Goal: Task Accomplishment & Management: Use online tool/utility

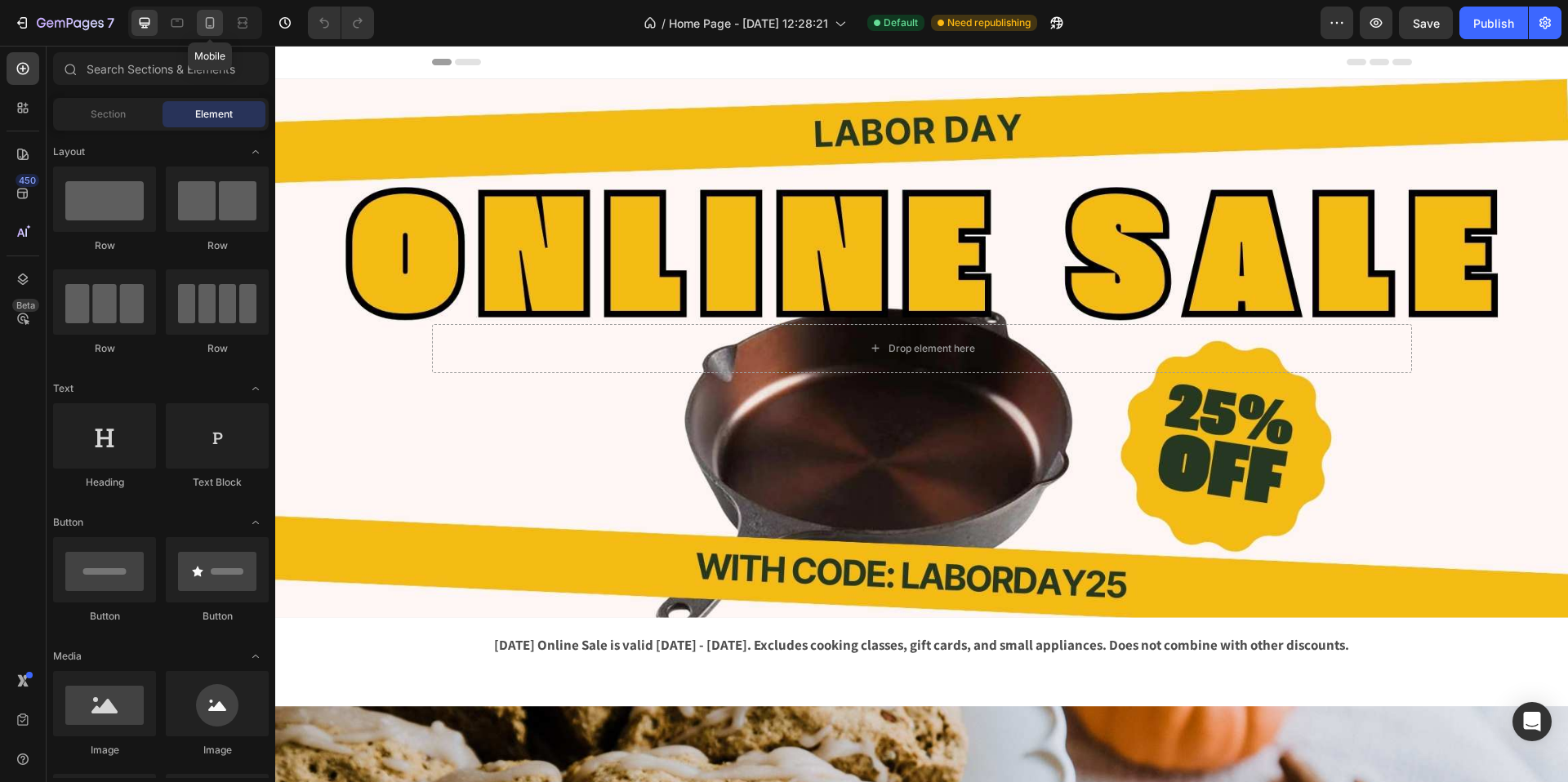
click at [214, 29] on icon at bounding box center [210, 23] width 16 height 16
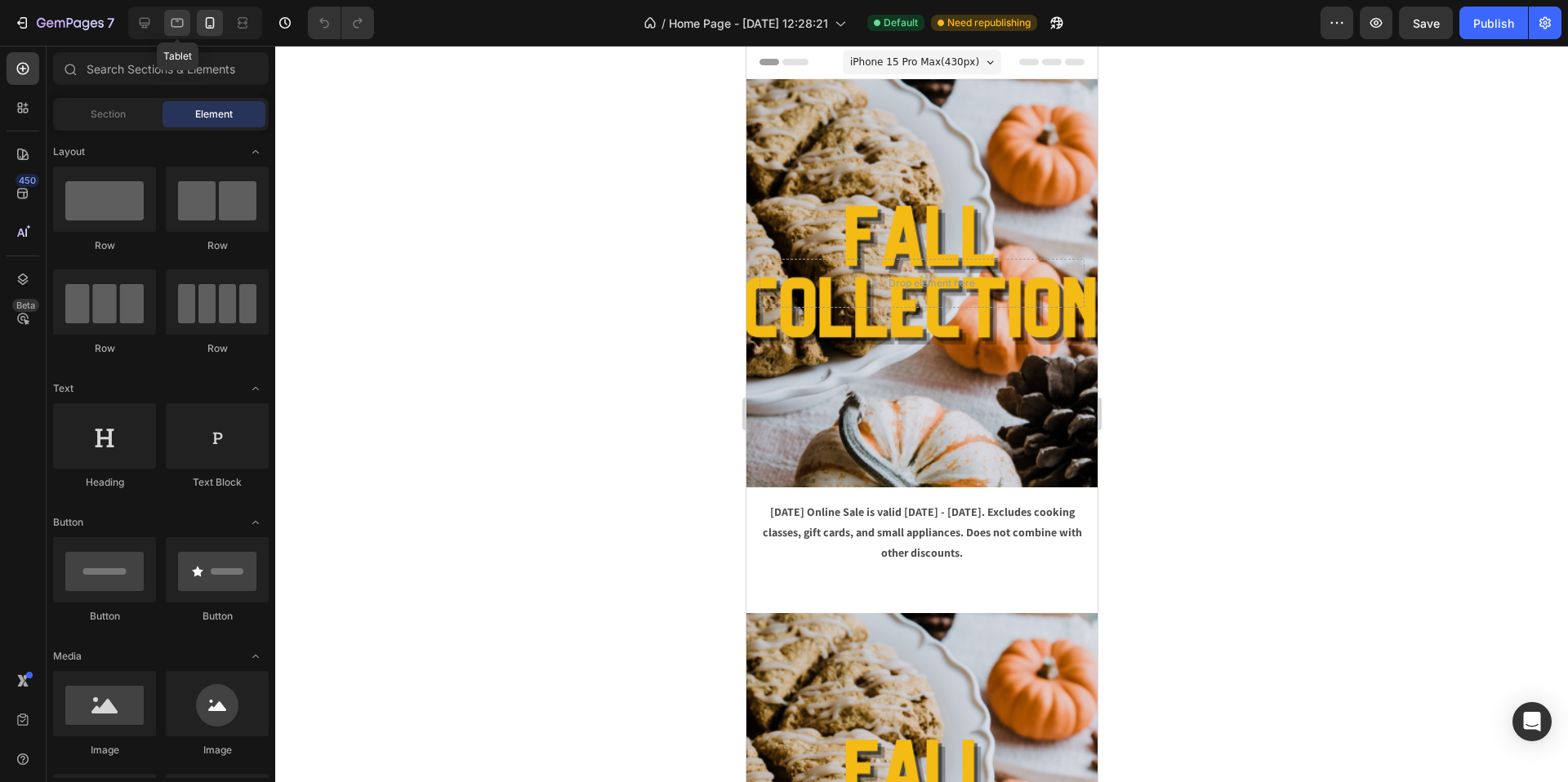
click at [167, 28] on div at bounding box center [177, 23] width 26 height 26
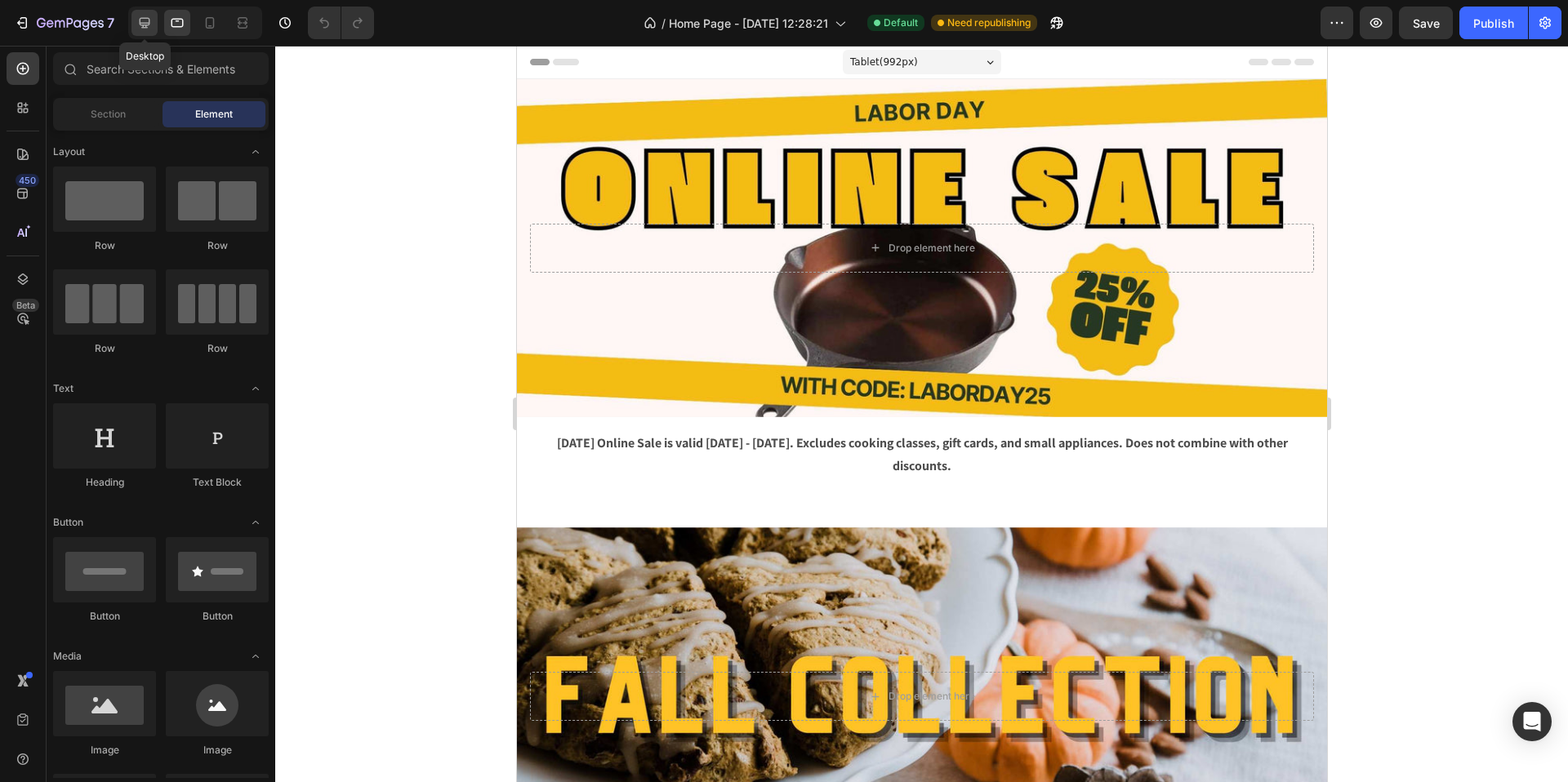
click at [142, 33] on div at bounding box center [144, 23] width 26 height 26
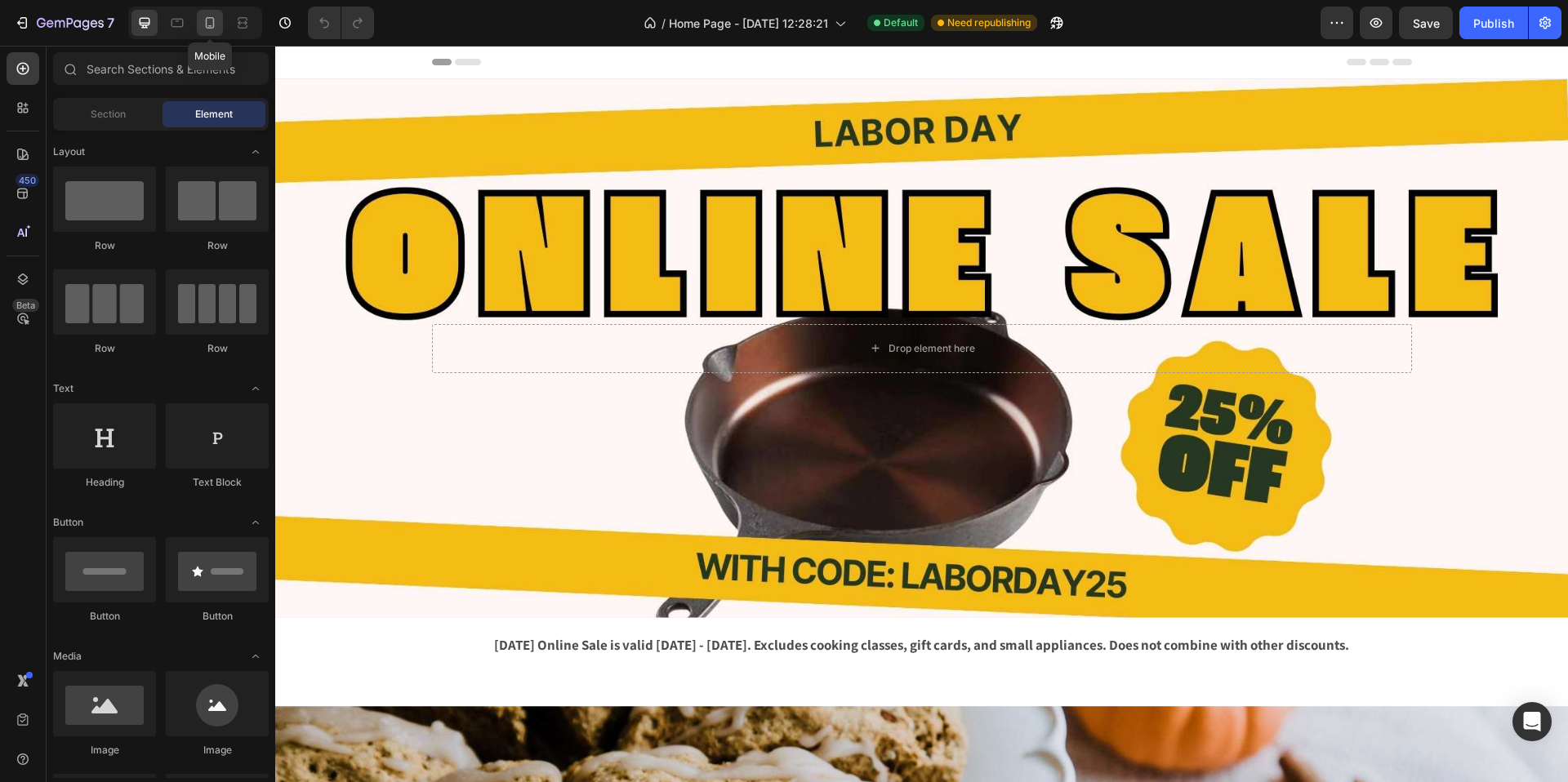
click at [211, 29] on icon at bounding box center [210, 23] width 16 height 16
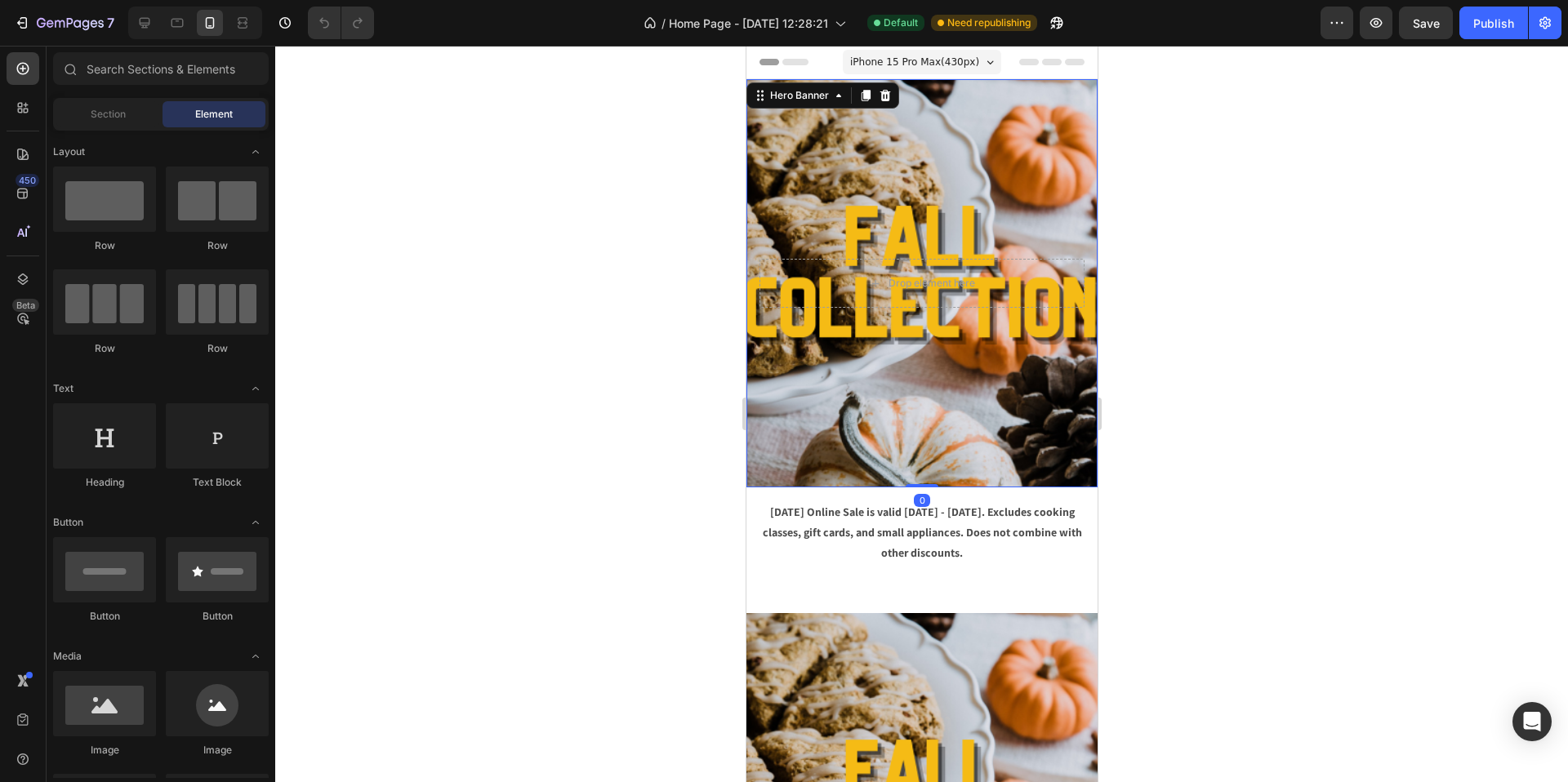
click at [875, 198] on div "Background Image" at bounding box center [921, 283] width 351 height 408
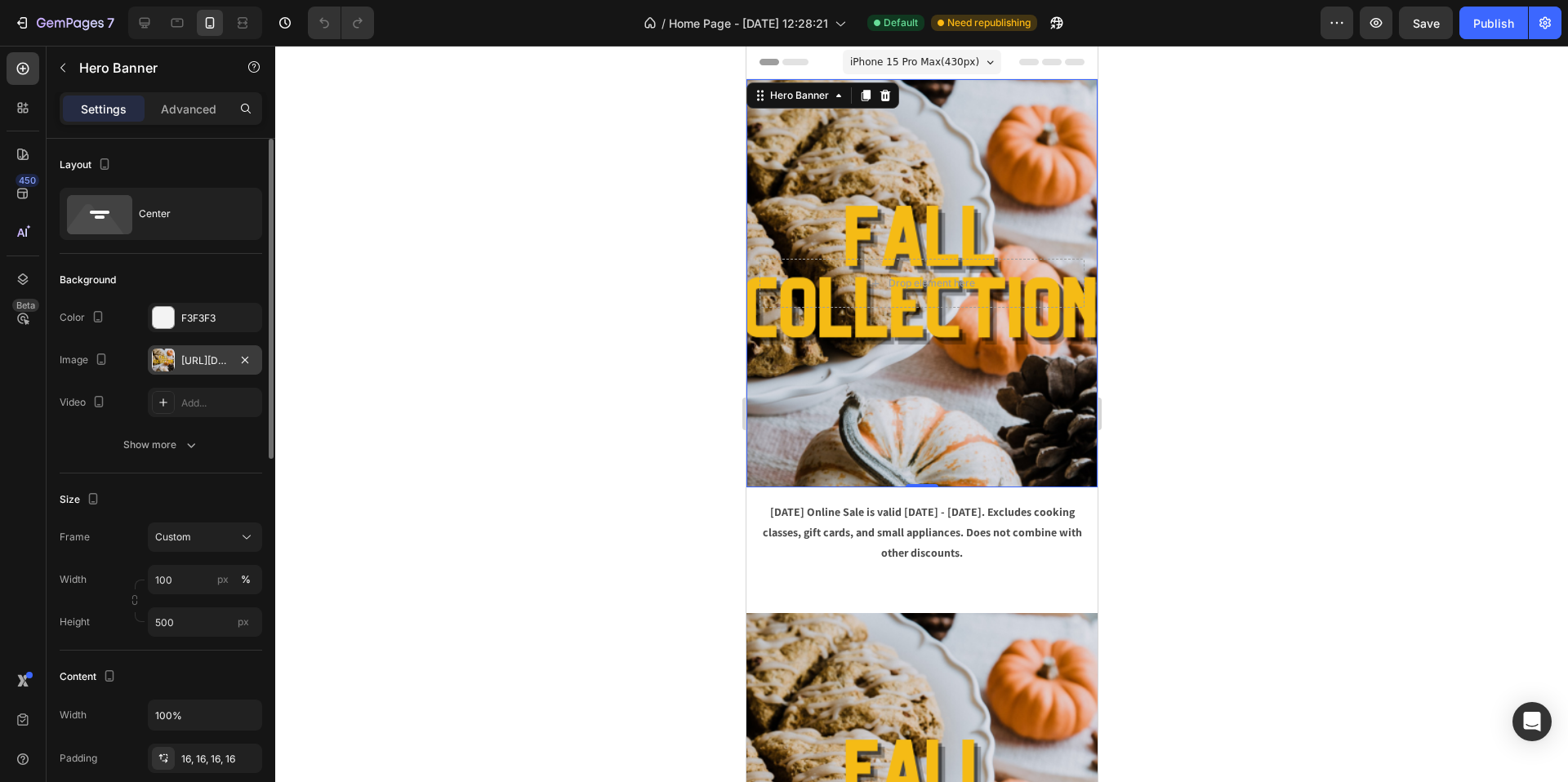
click at [205, 359] on div "[URL][DOMAIN_NAME]" at bounding box center [204, 361] width 47 height 15
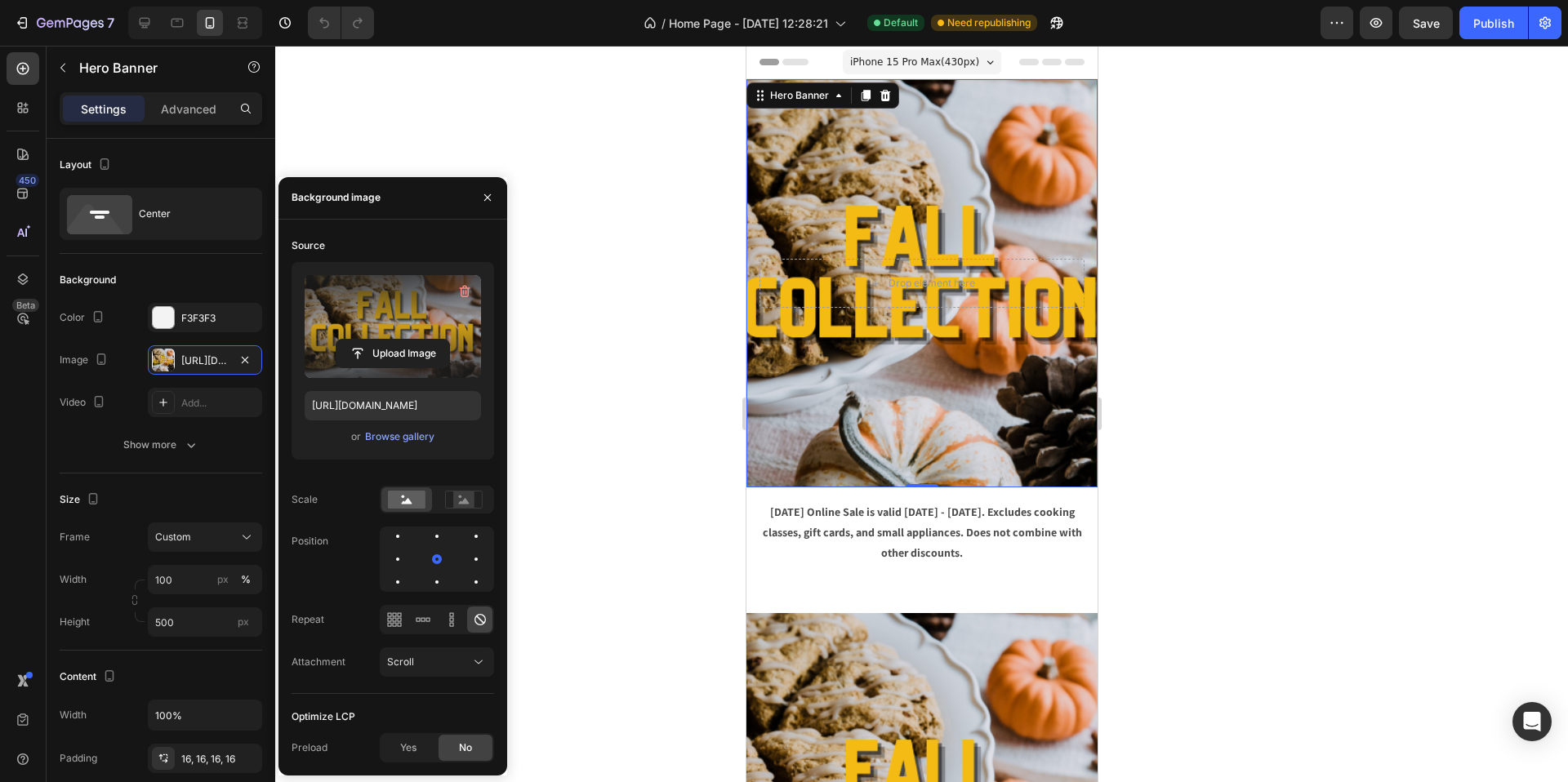
click at [409, 318] on label at bounding box center [393, 326] width 176 height 103
click at [409, 340] on input "file" at bounding box center [392, 354] width 113 height 28
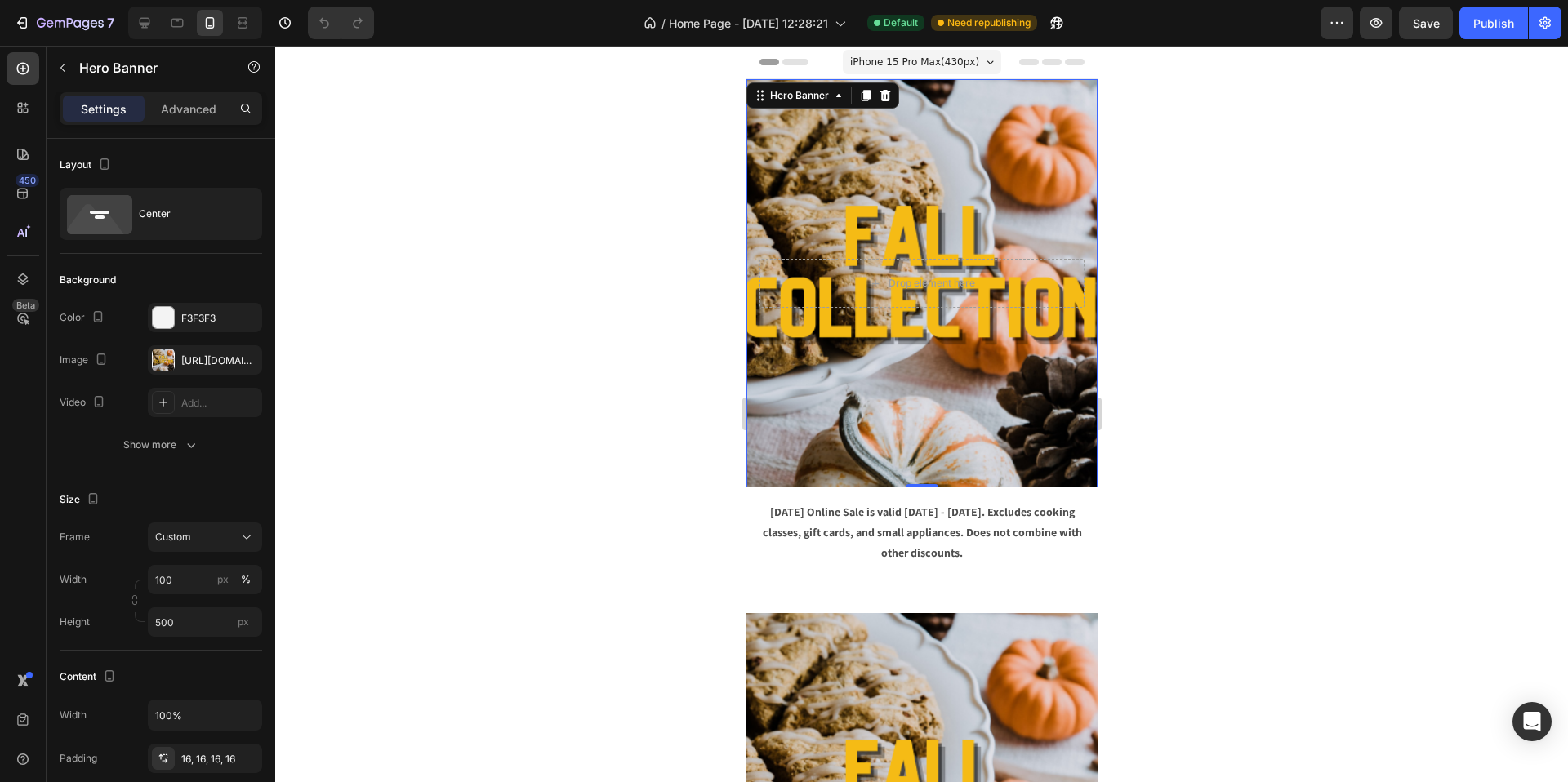
click at [933, 161] on div "Background Image" at bounding box center [921, 283] width 351 height 408
click at [214, 359] on div "[URL][DOMAIN_NAME]" at bounding box center [204, 361] width 47 height 15
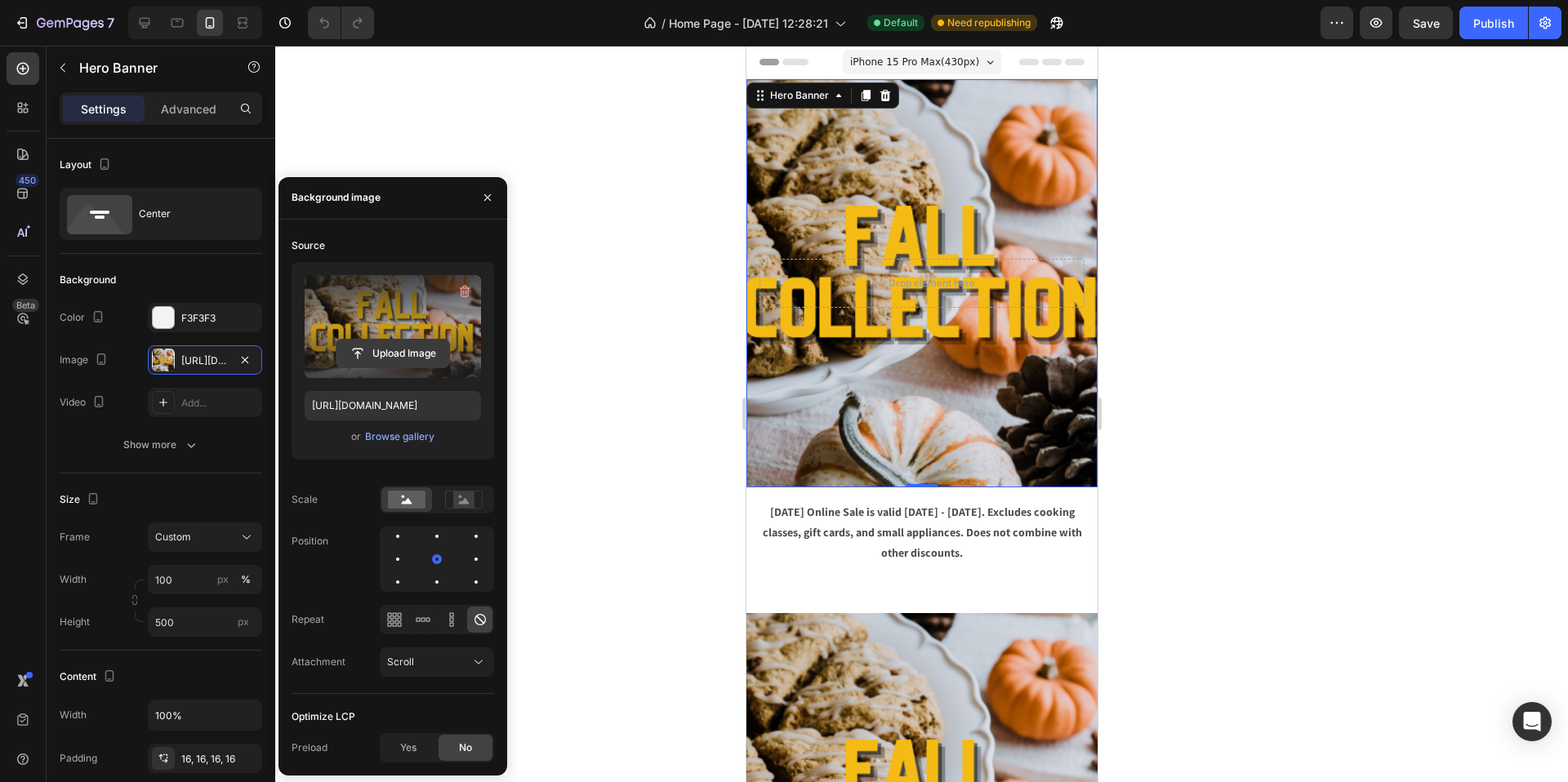
click at [403, 354] on input "file" at bounding box center [392, 354] width 113 height 28
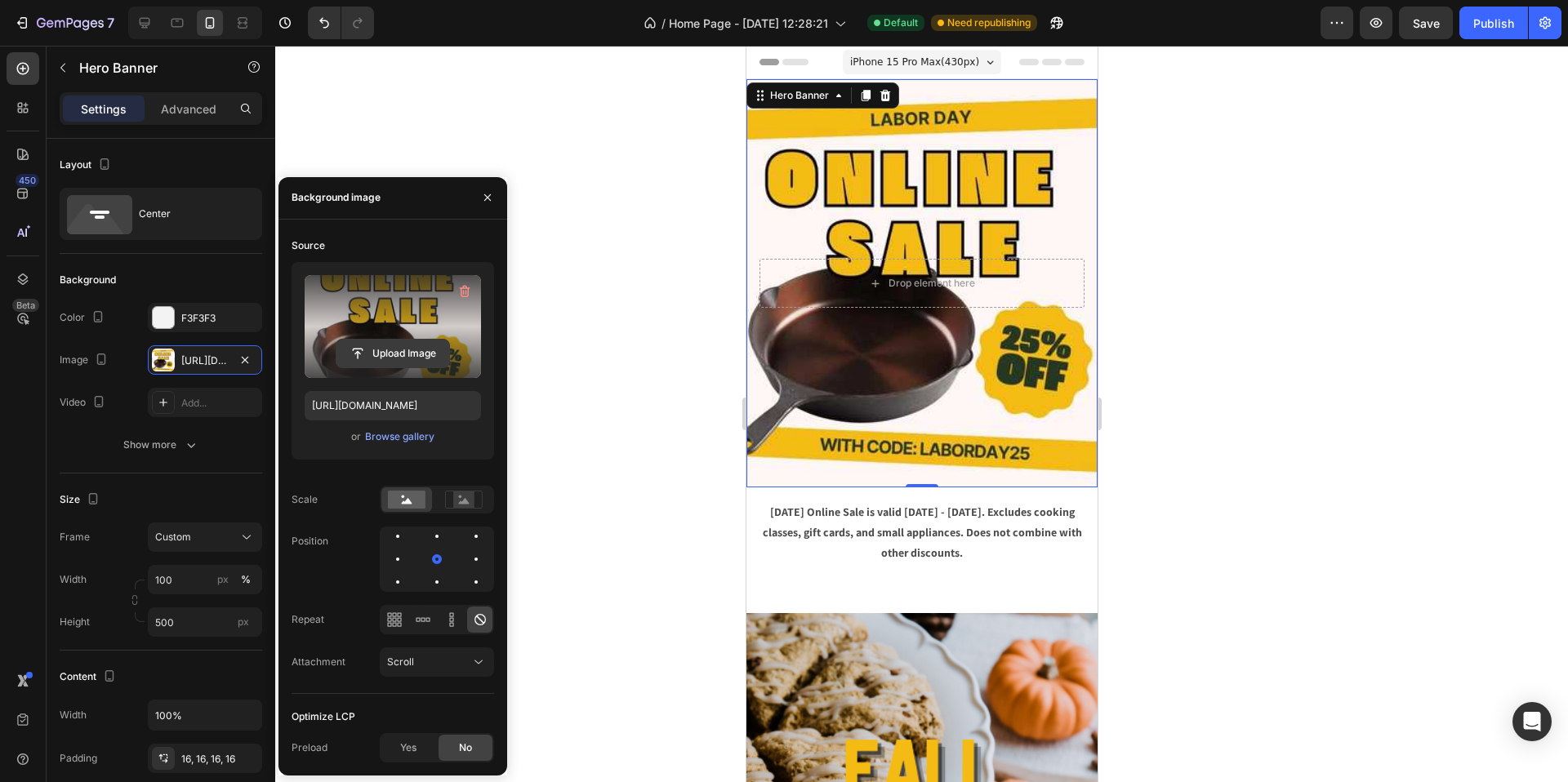
click at [410, 355] on input "file" at bounding box center [392, 354] width 113 height 28
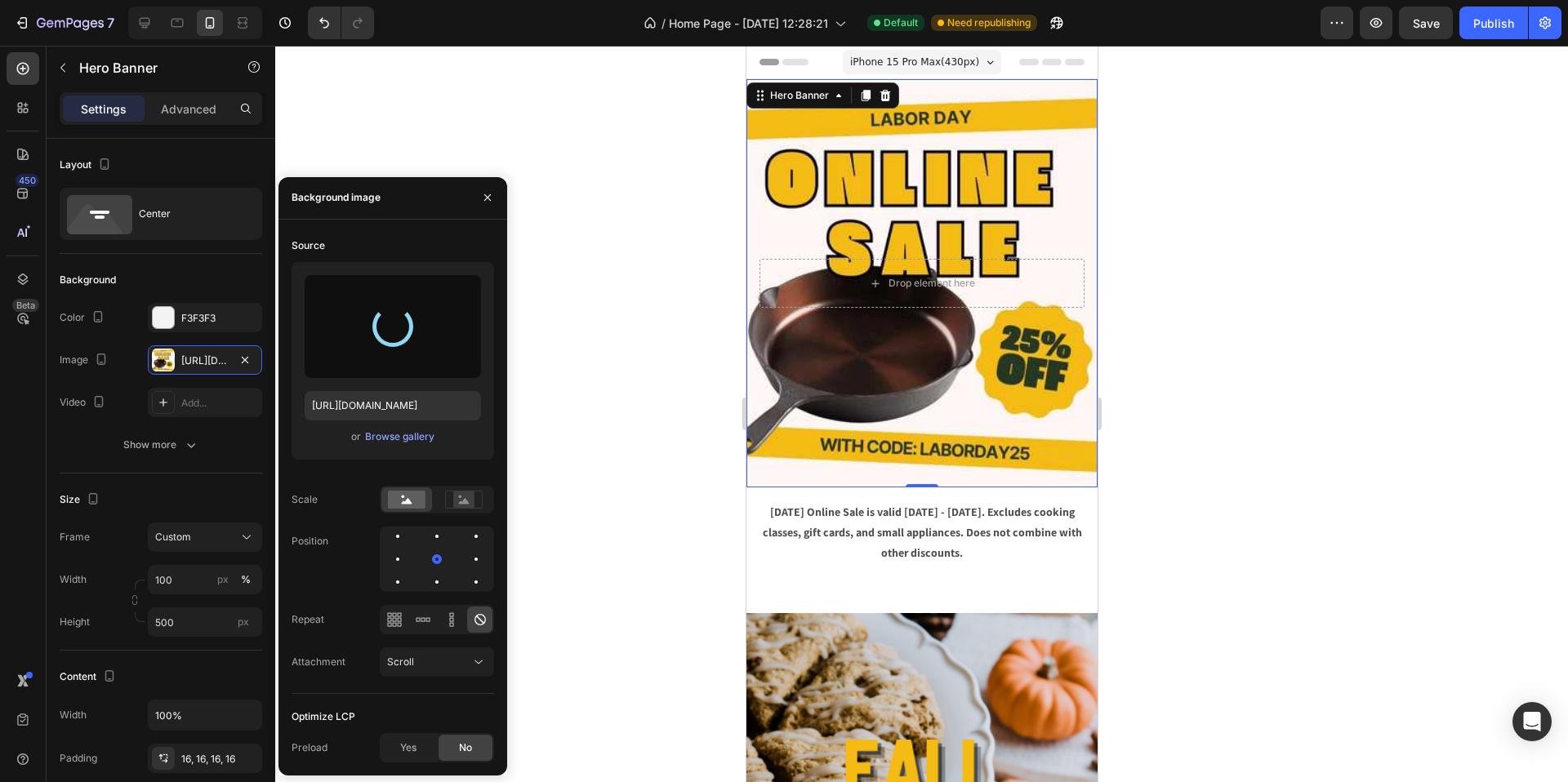
type input "[URL][DOMAIN_NAME]"
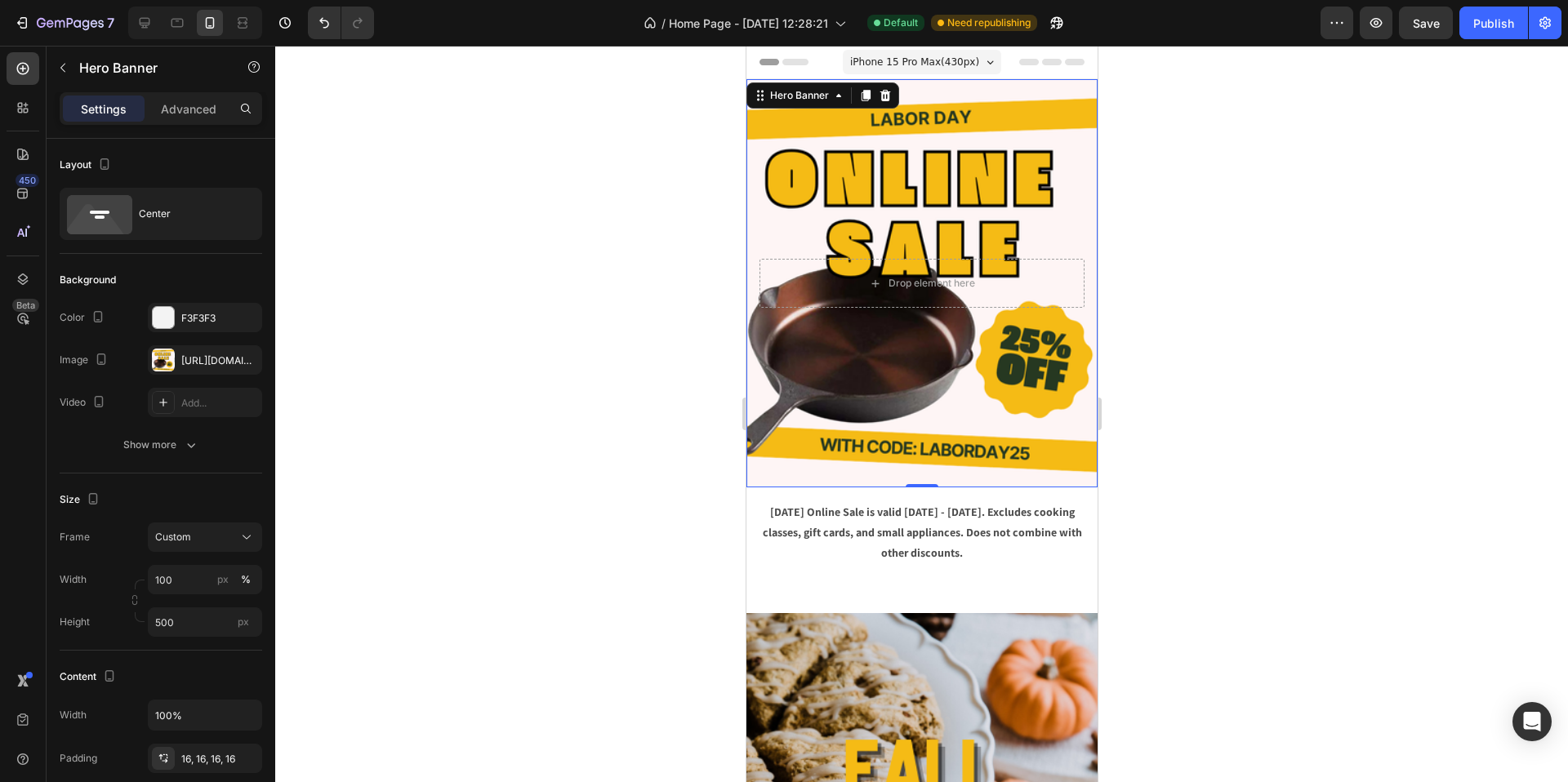
click at [1272, 369] on div at bounding box center [921, 414] width 1293 height 737
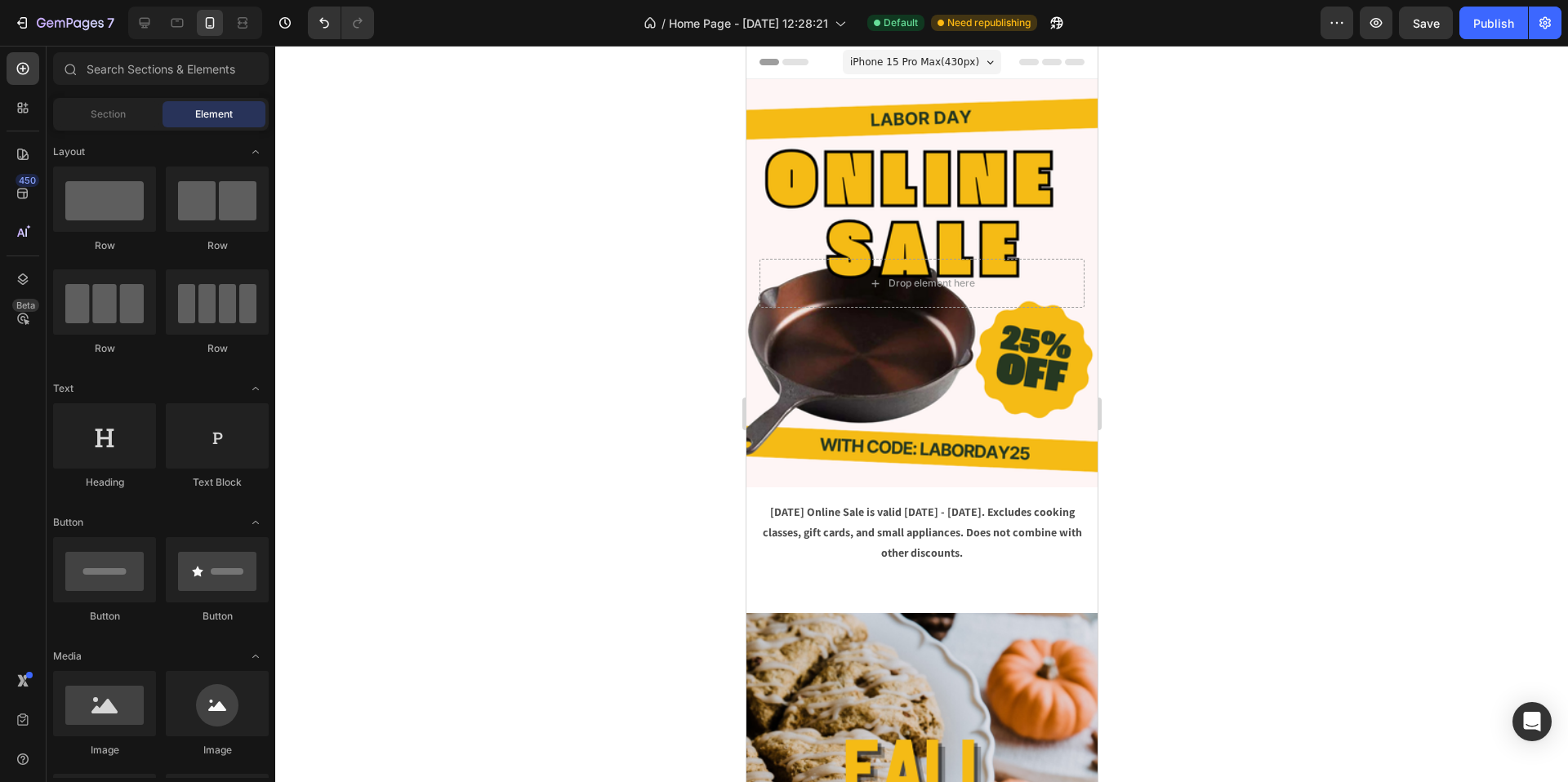
click at [1272, 369] on div at bounding box center [921, 414] width 1293 height 737
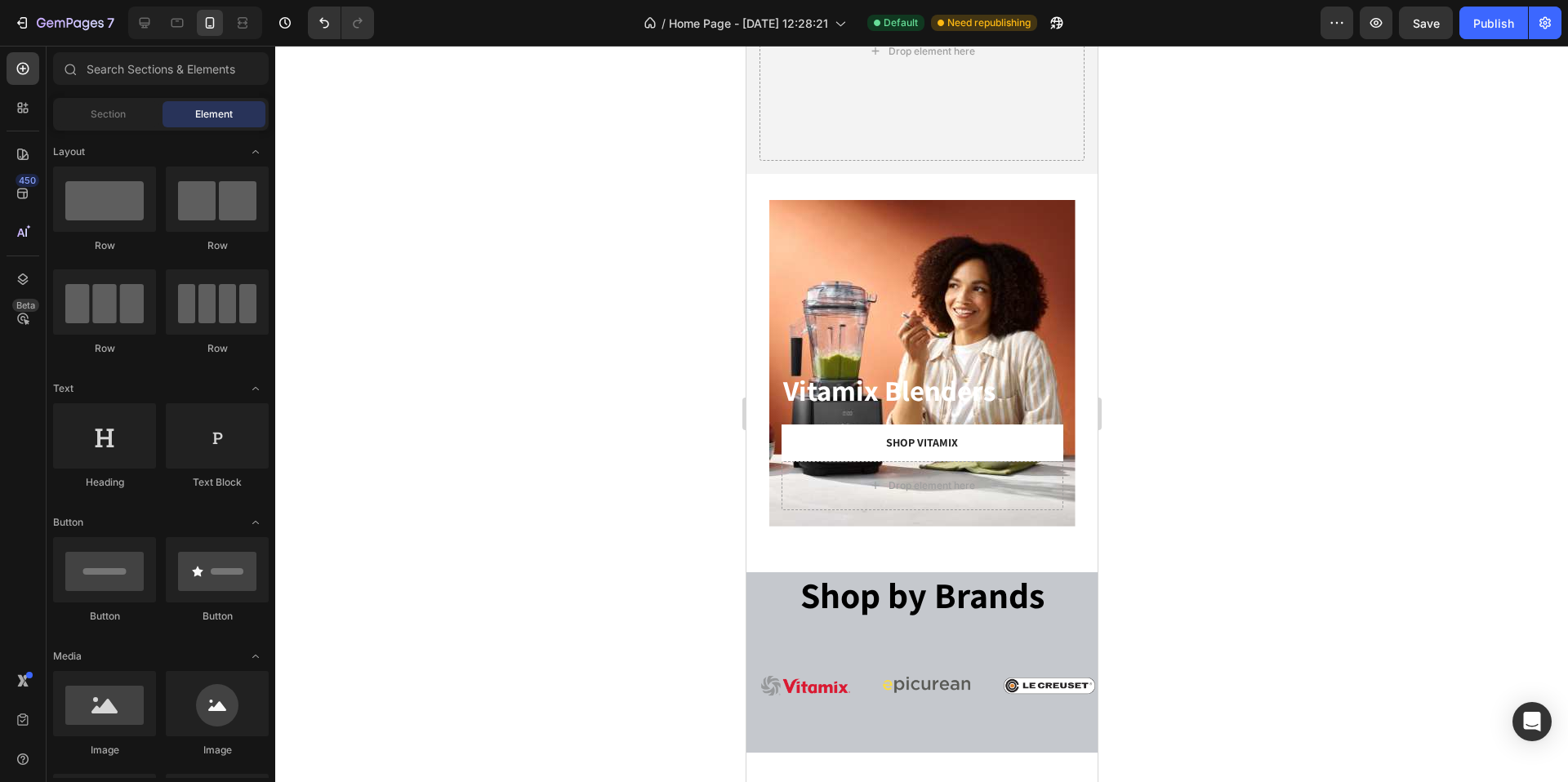
scroll to position [8534, 0]
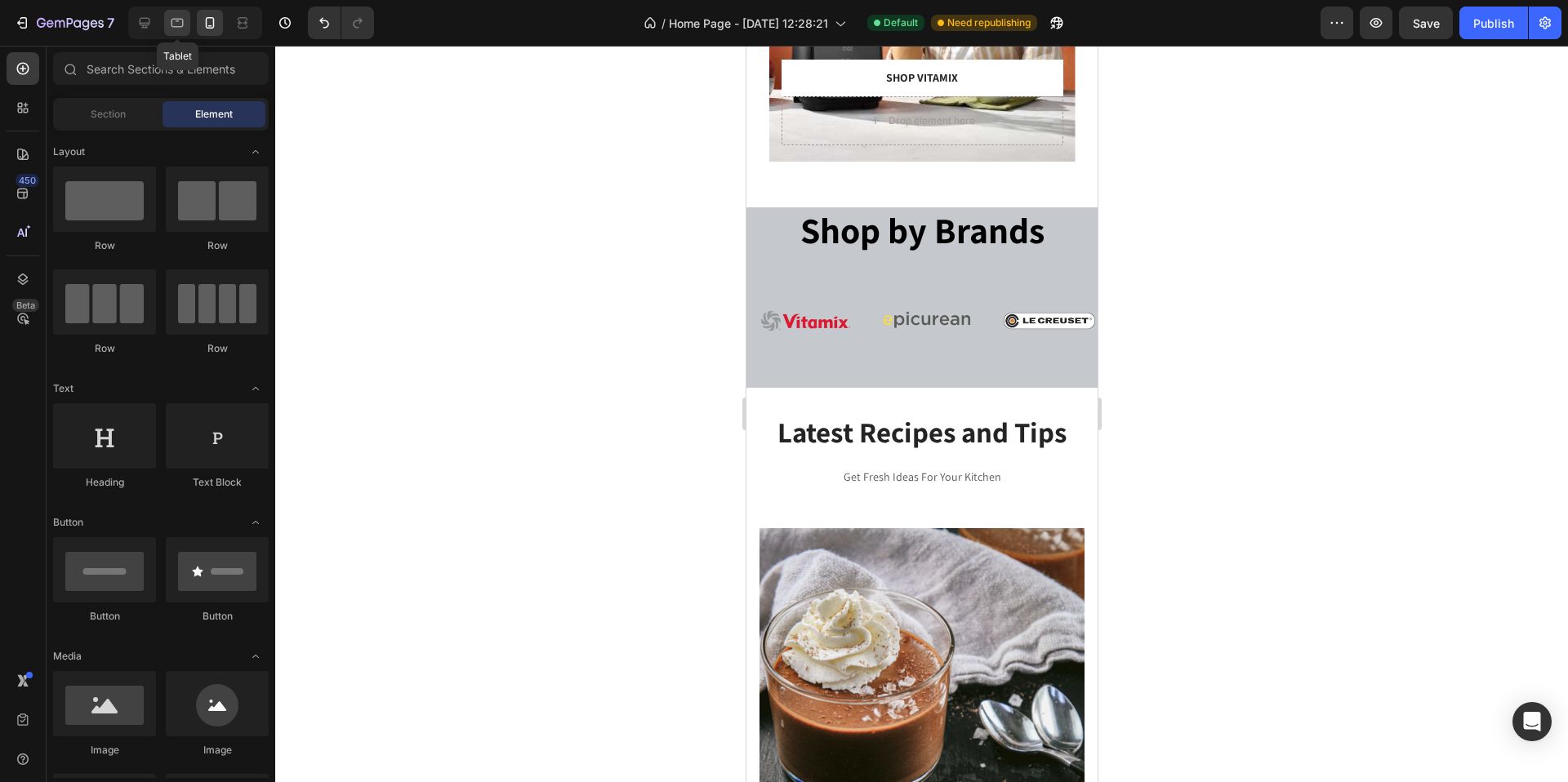
click at [180, 27] on icon at bounding box center [177, 23] width 12 height 9
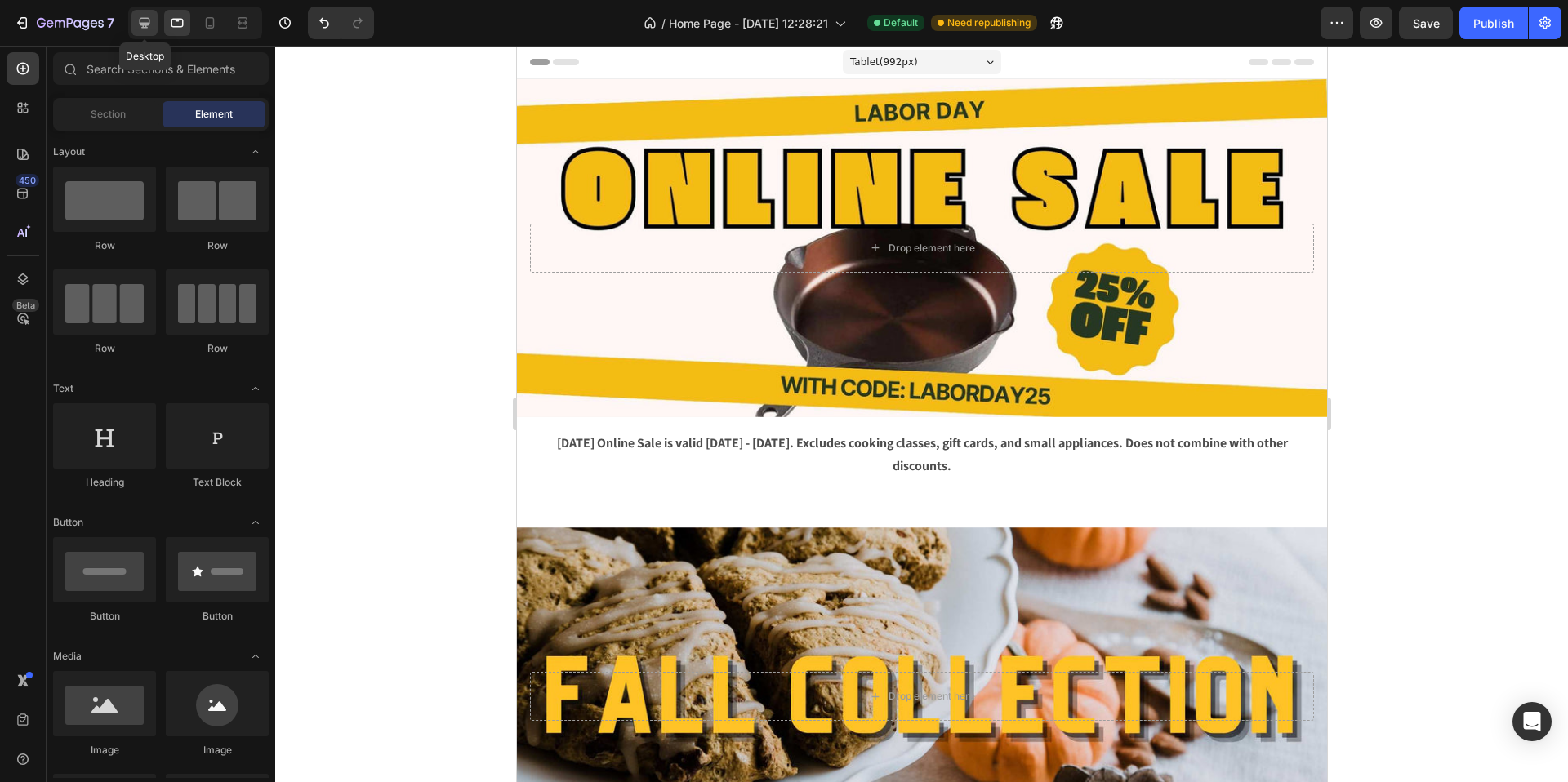
click at [143, 27] on icon at bounding box center [145, 23] width 11 height 11
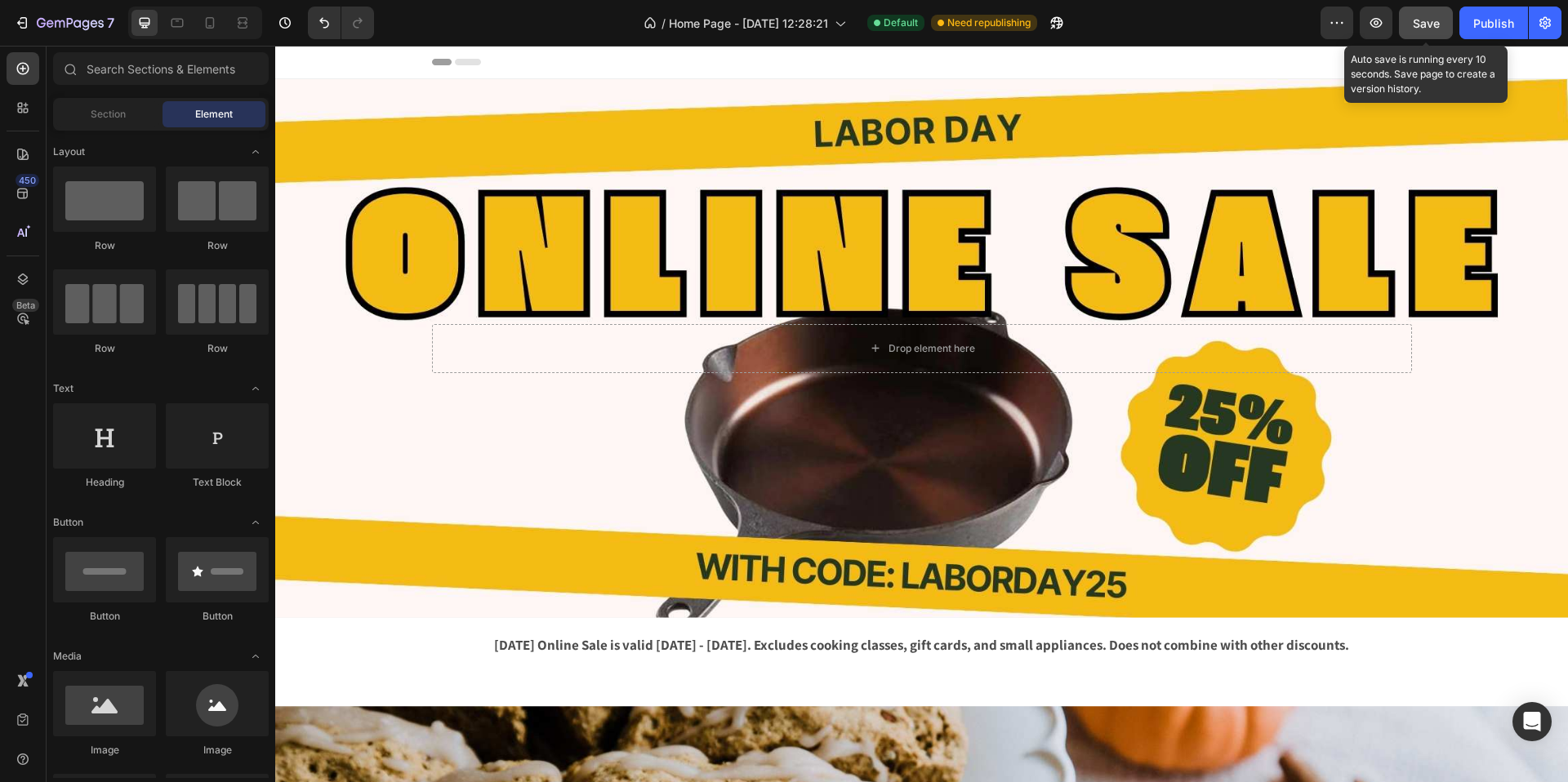
click at [1433, 24] on span "Save" at bounding box center [1426, 23] width 27 height 14
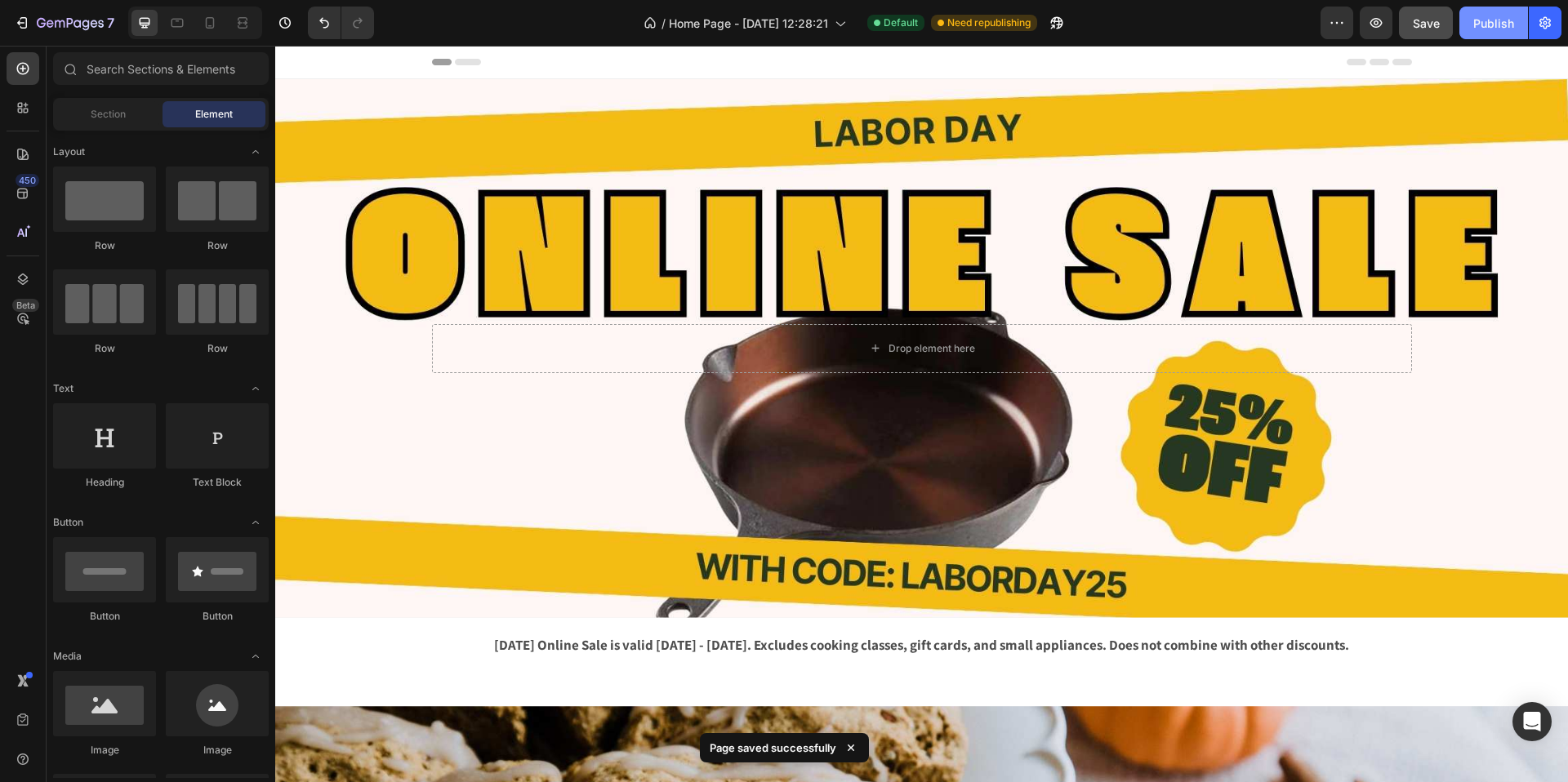
click at [1497, 24] on div "Publish" at bounding box center [1493, 23] width 41 height 17
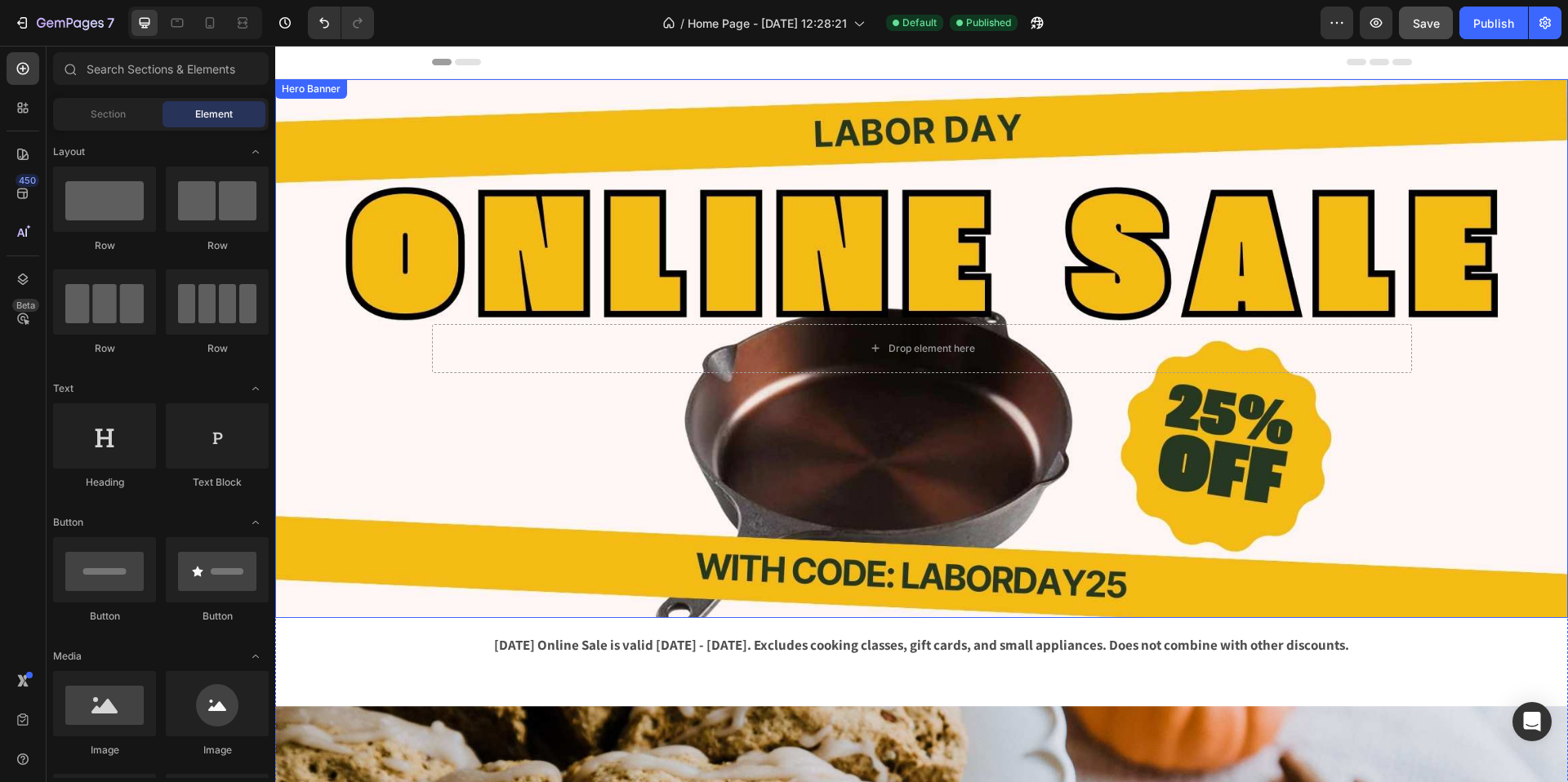
click at [376, 416] on div "Background Image" at bounding box center [921, 348] width 1293 height 539
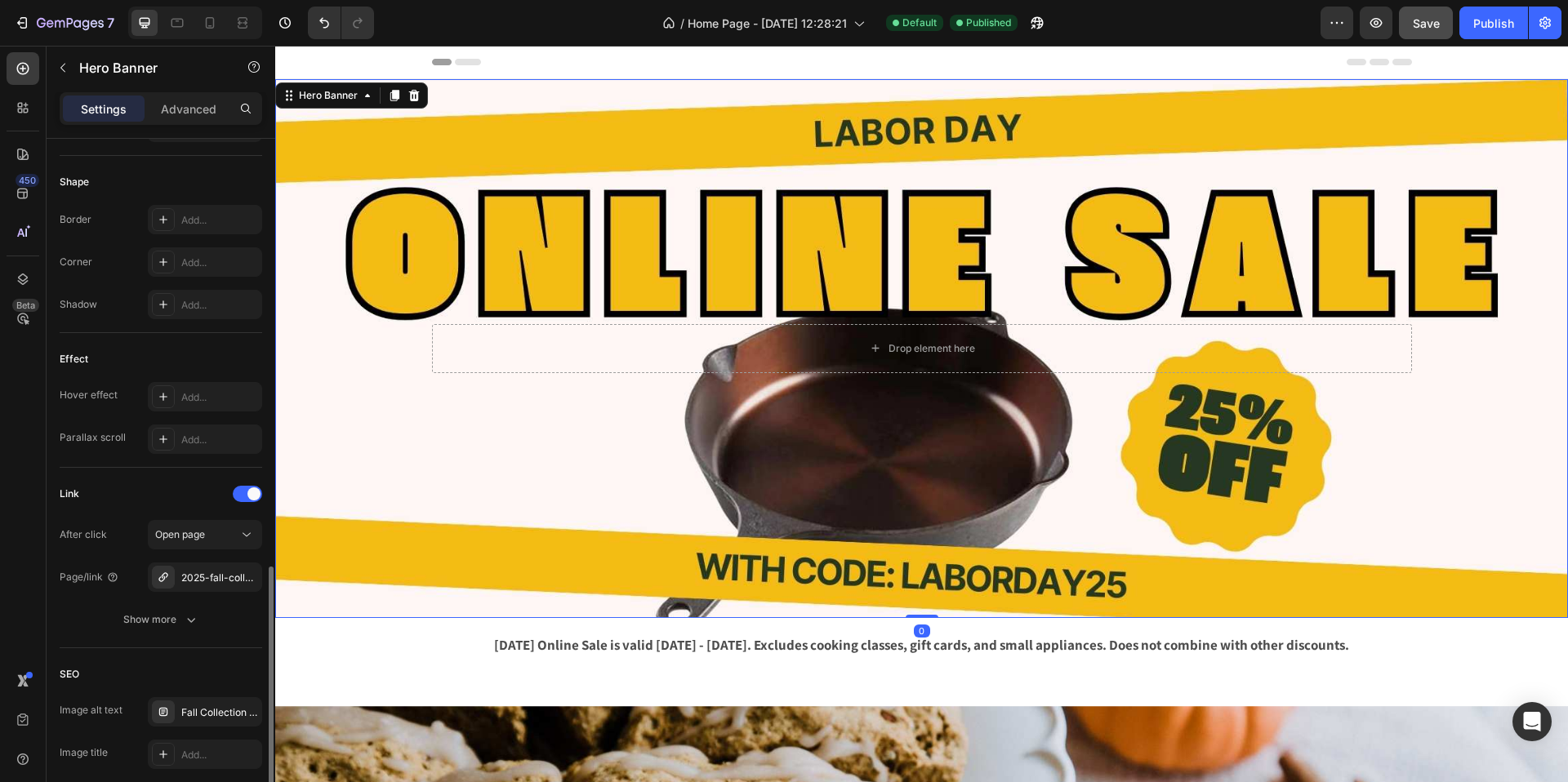
scroll to position [795, 0]
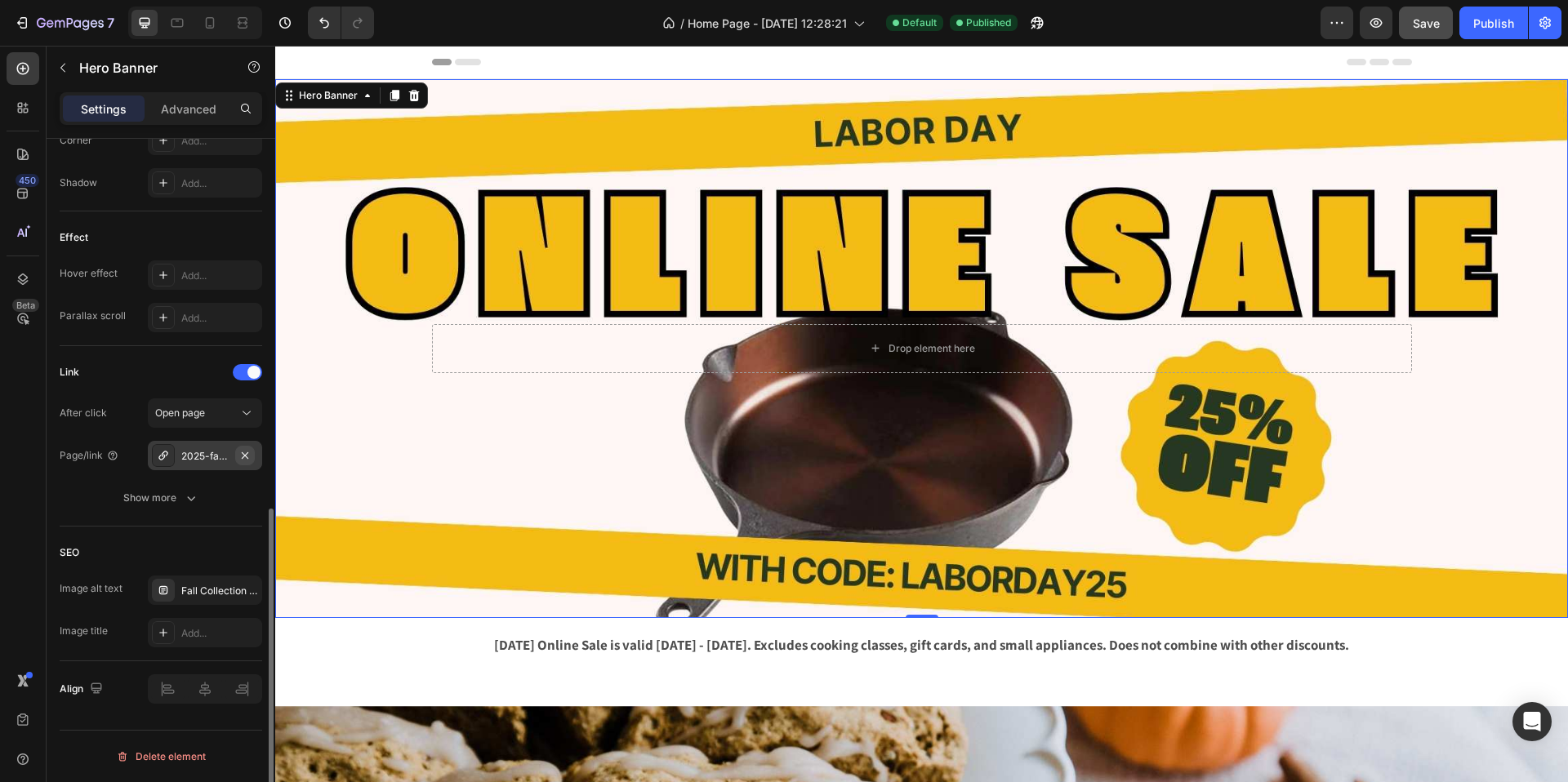
click at [247, 454] on icon "button" at bounding box center [244, 455] width 13 height 13
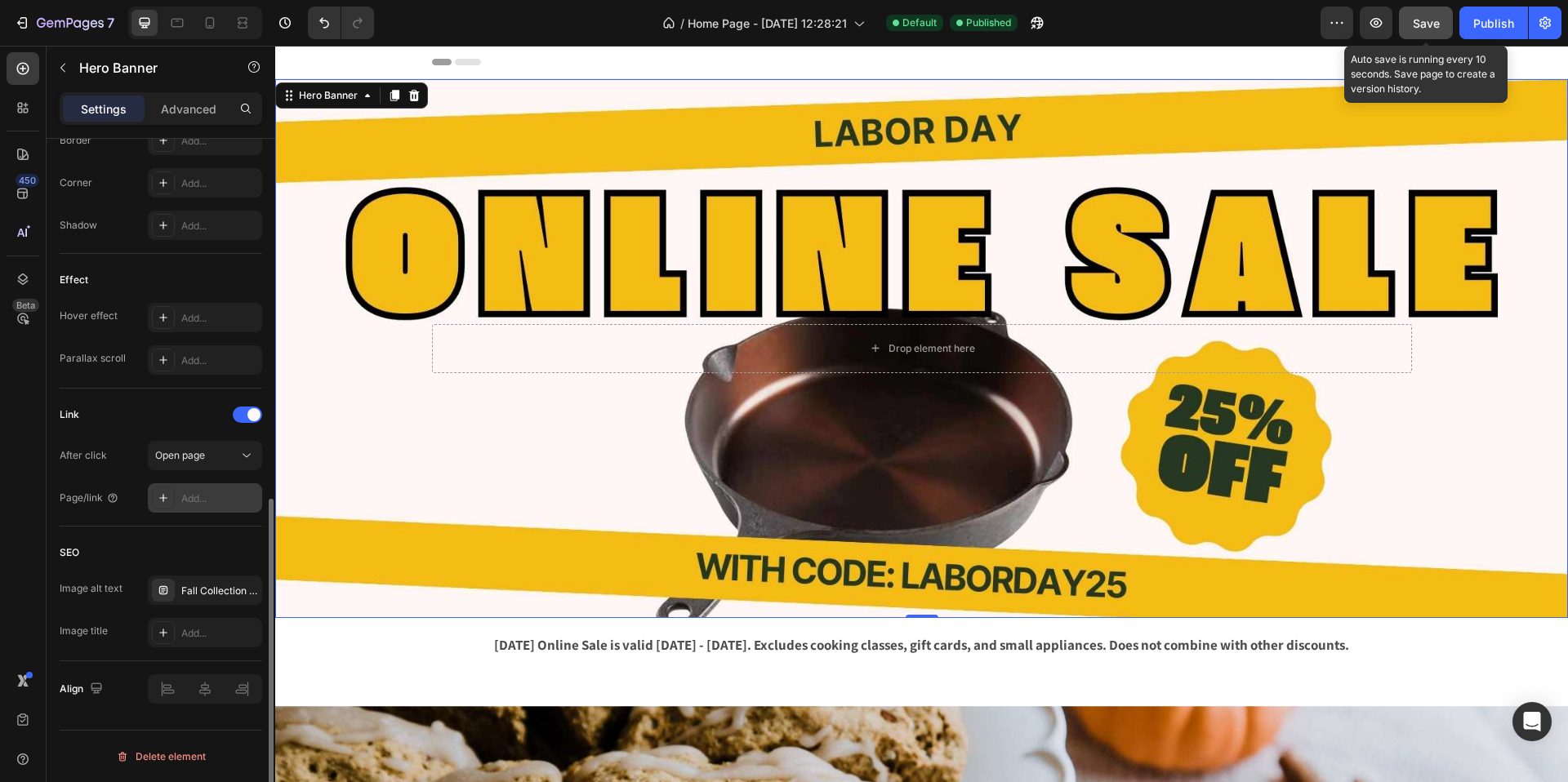
click at [1440, 30] on button "Save" at bounding box center [1426, 23] width 54 height 33
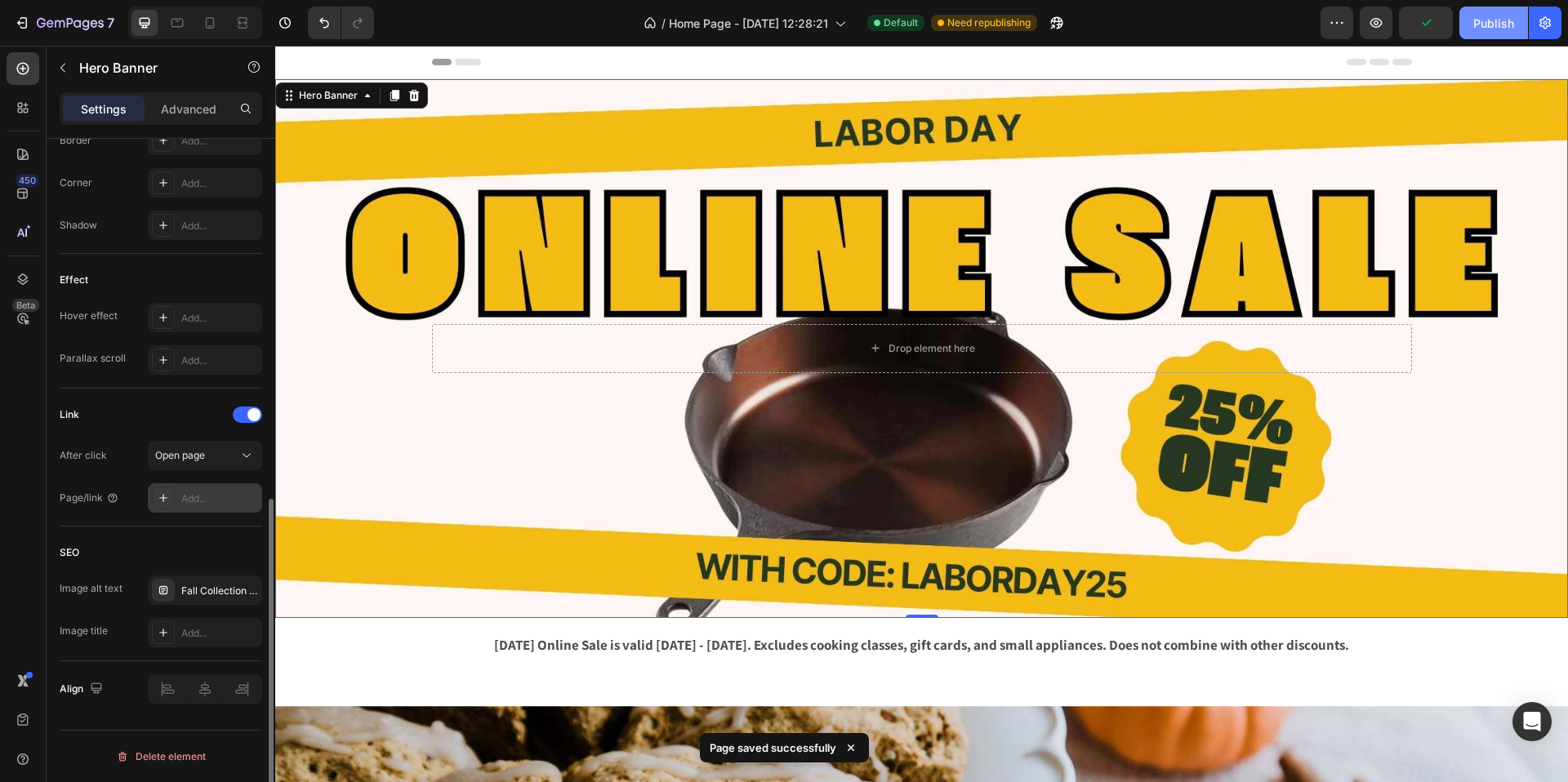
click at [1489, 25] on div "Publish" at bounding box center [1493, 23] width 41 height 17
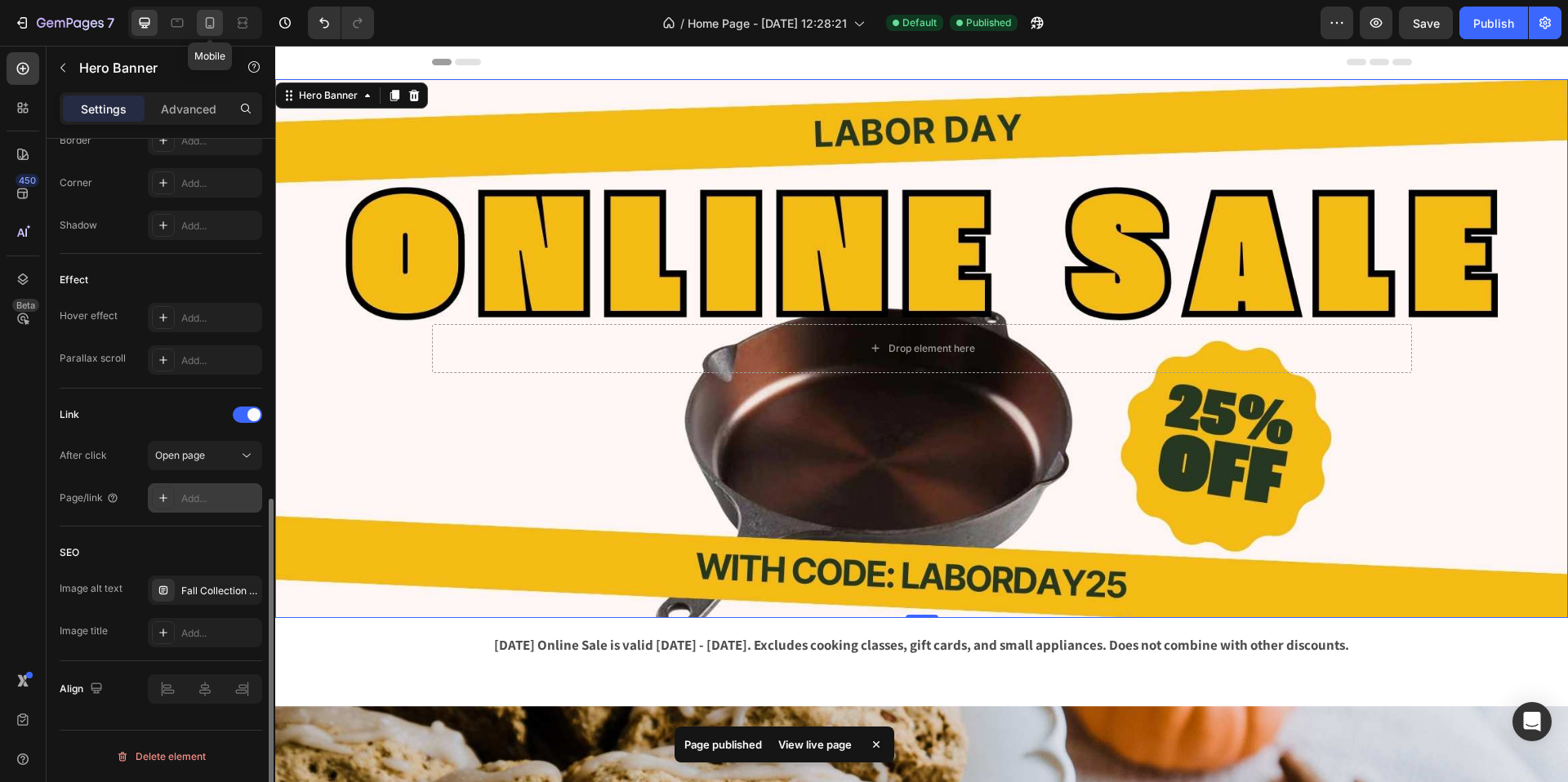
click at [212, 29] on icon at bounding box center [210, 23] width 16 height 16
type input "500"
type input "100%"
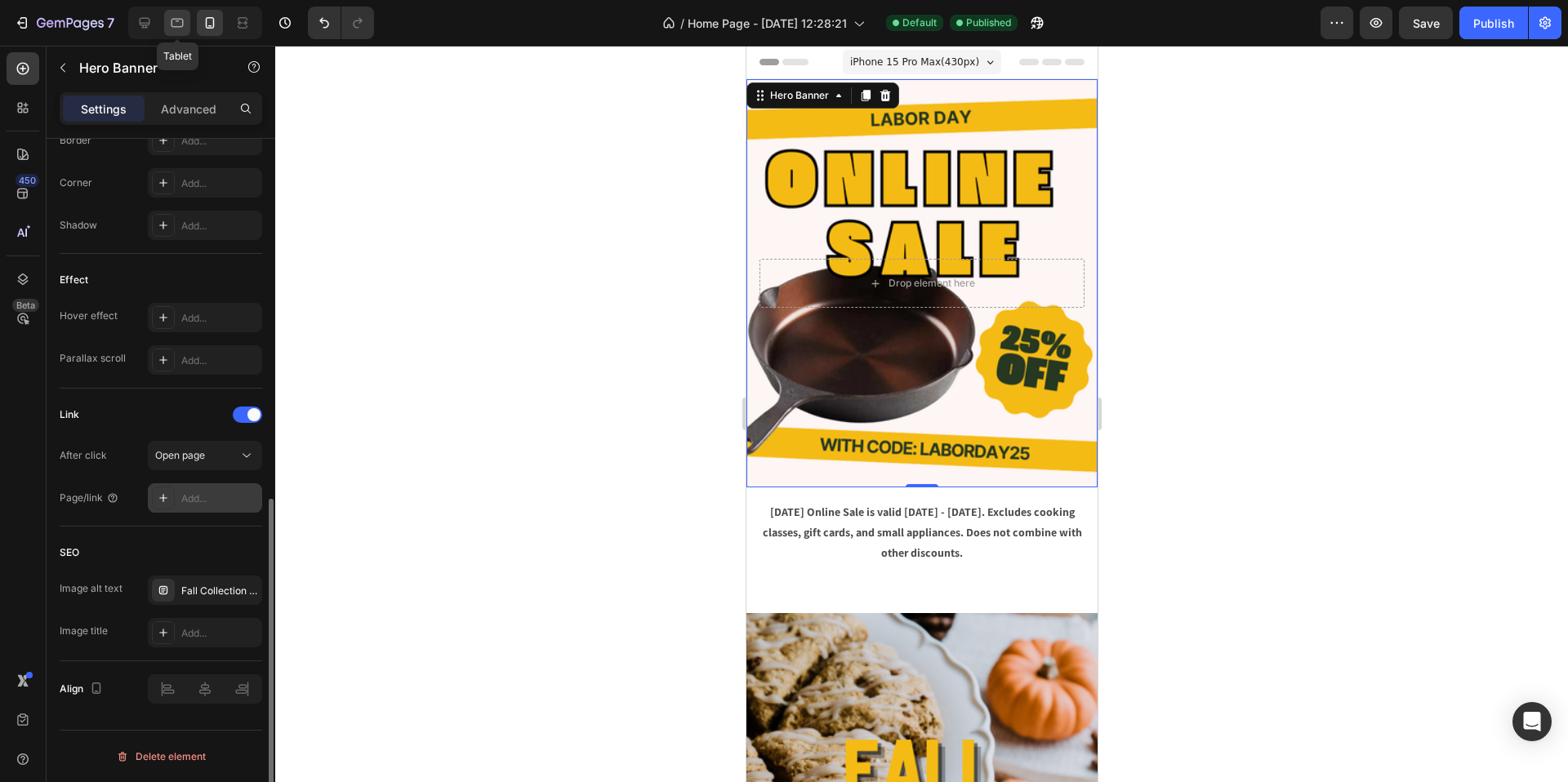
click at [185, 29] on icon at bounding box center [177, 23] width 16 height 16
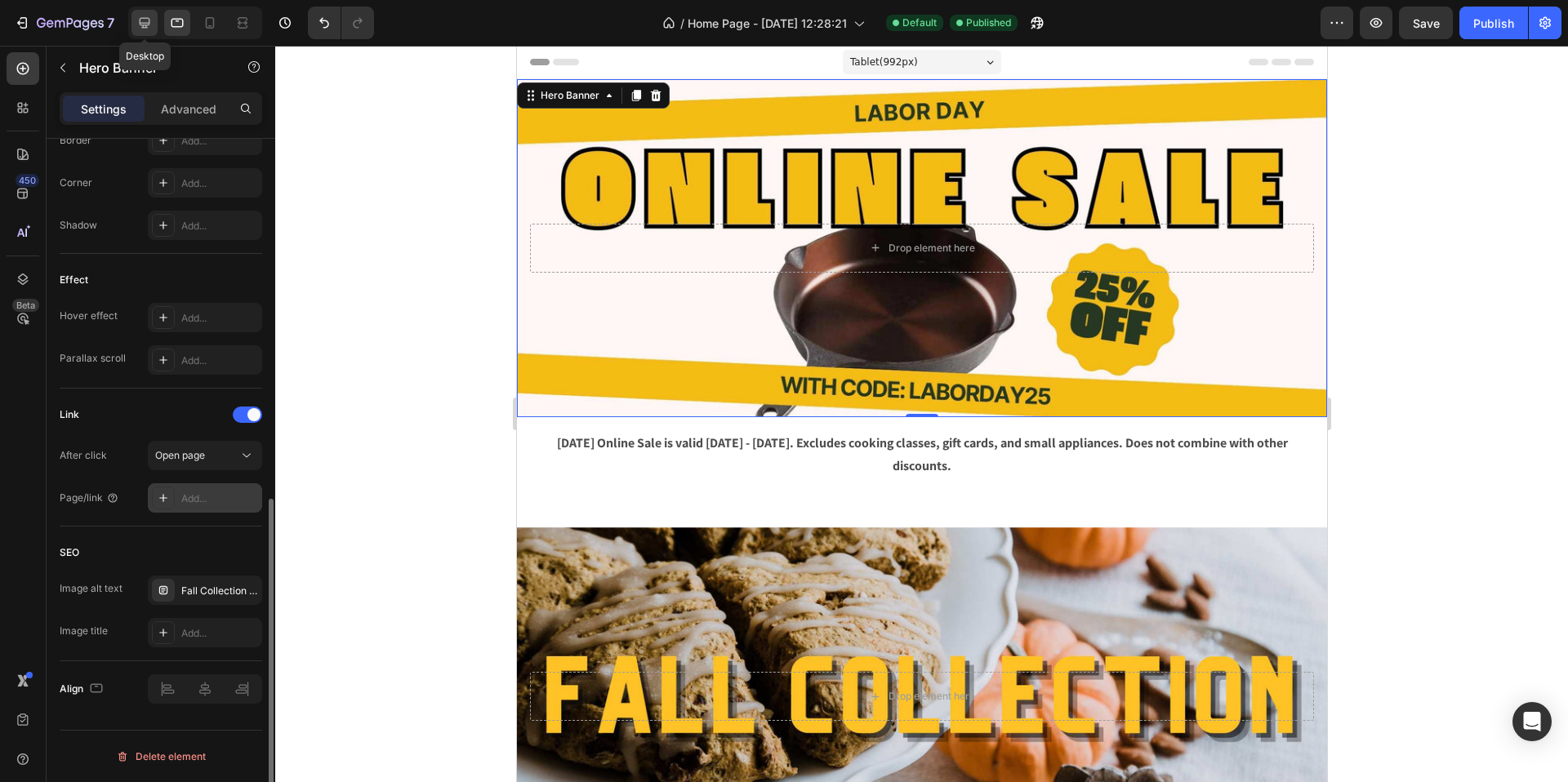
click at [148, 31] on div at bounding box center [144, 23] width 26 height 26
type input "1200"
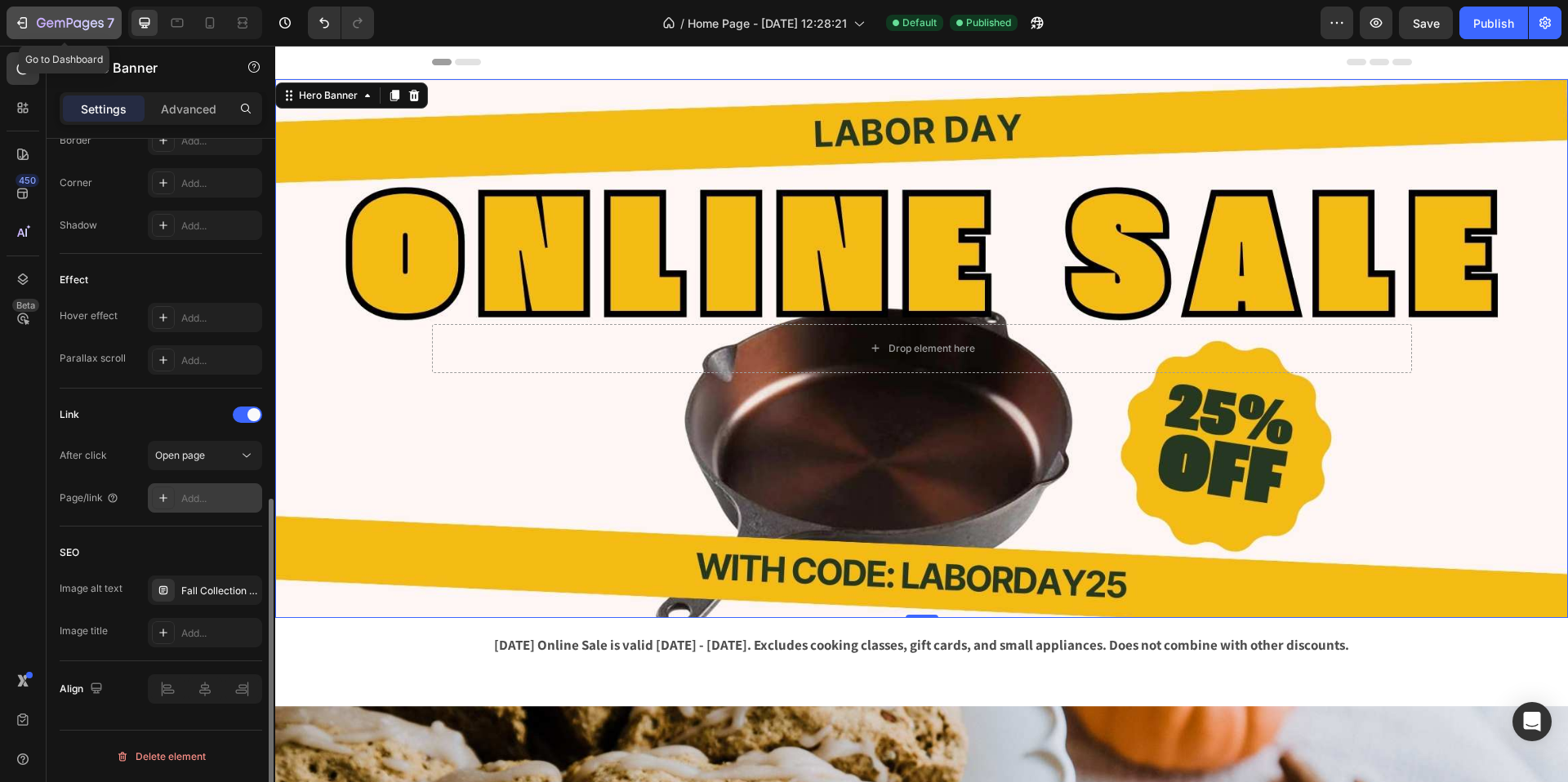
click at [30, 20] on div "7" at bounding box center [64, 23] width 100 height 20
